Goal: Transaction & Acquisition: Purchase product/service

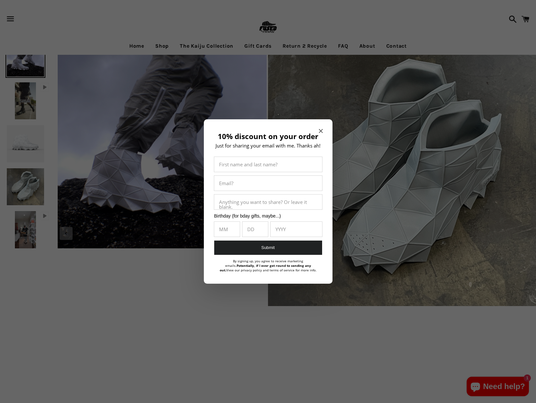
click at [321, 132] on icon "Close modal" at bounding box center [321, 131] width 4 height 4
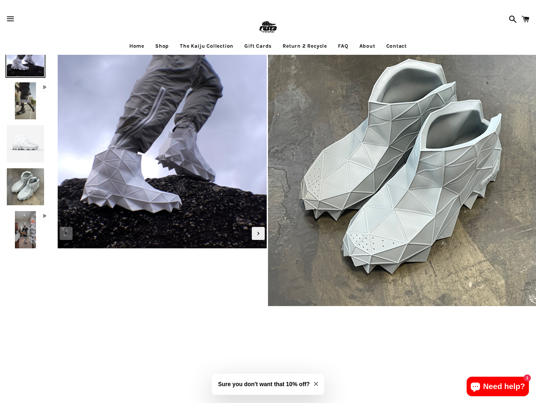
click at [27, 154] on img at bounding box center [26, 144] width 40 height 40
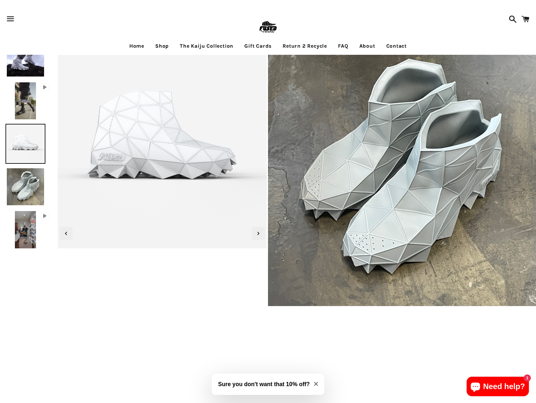
click at [32, 184] on img at bounding box center [26, 187] width 40 height 40
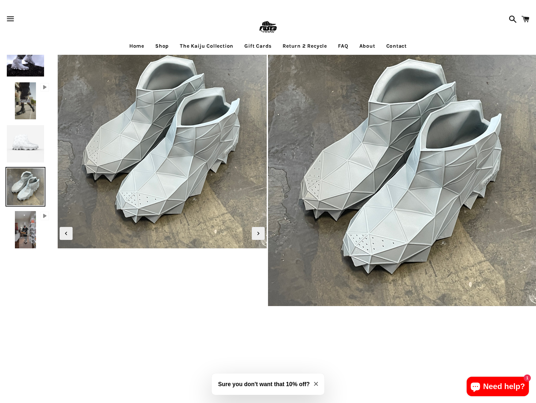
click at [31, 146] on img at bounding box center [26, 144] width 40 height 40
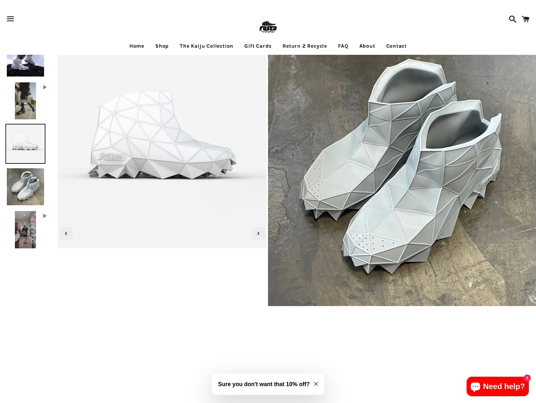
click at [21, 233] on img at bounding box center [26, 230] width 24 height 40
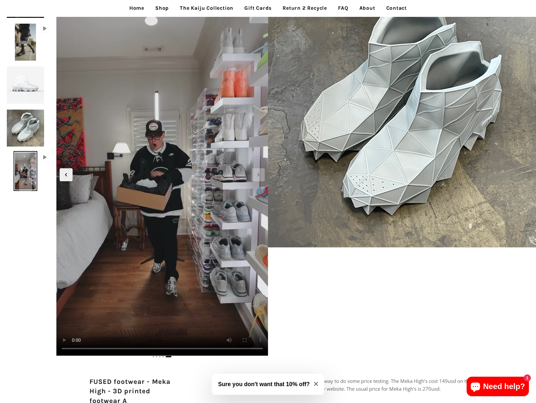
scroll to position [65, 0]
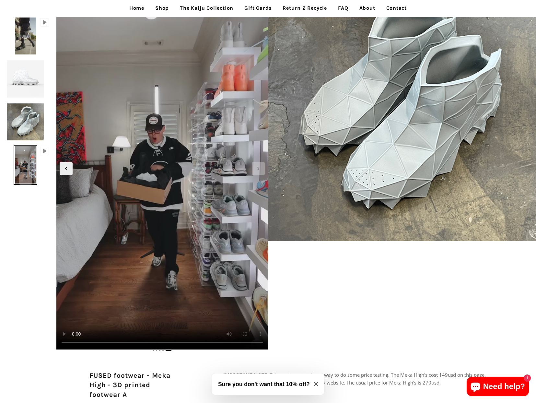
click at [159, 9] on link "Shop" at bounding box center [161, 8] width 23 height 16
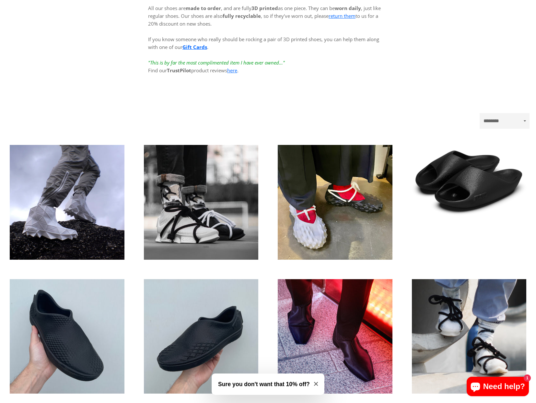
scroll to position [130, 0]
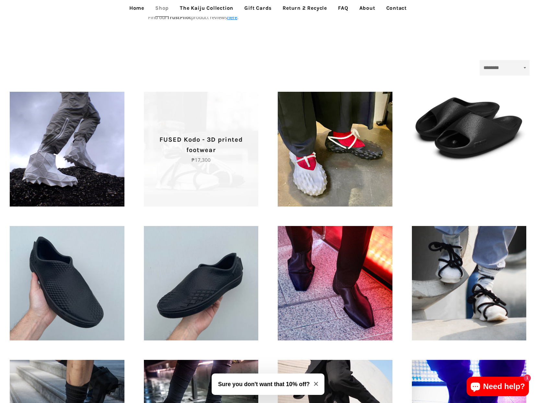
click at [205, 182] on span "FUSED Kodo - 3D printed footwear Regular price ₱17,300" at bounding box center [201, 149] width 115 height 115
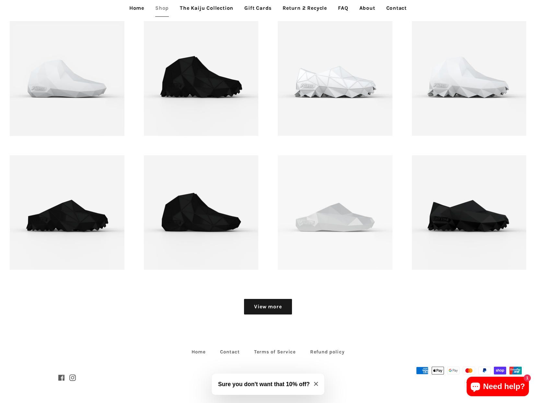
scroll to position [739, 0]
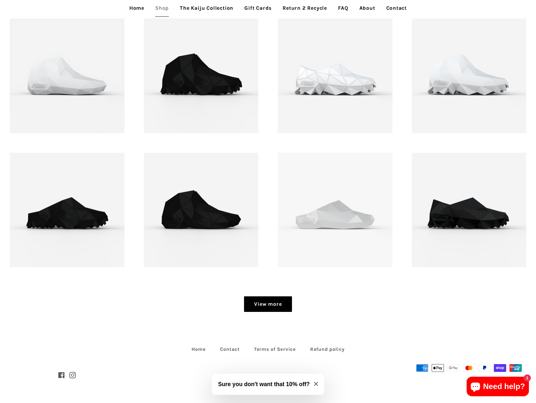
click at [270, 305] on link "View more" at bounding box center [268, 304] width 48 height 16
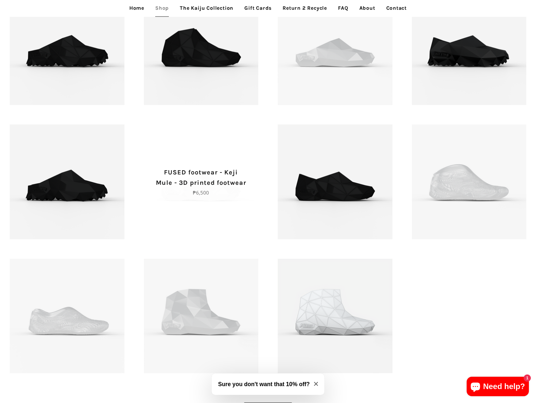
scroll to position [1007, 0]
